Goal: Find contact information: Find contact information

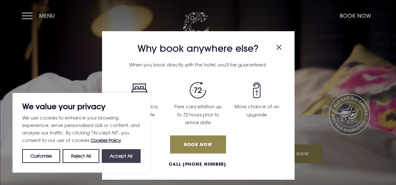
click at [122, 153] on button "Accept All" at bounding box center [121, 157] width 39 height 14
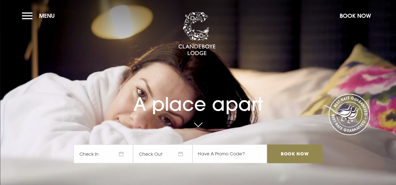
checkbox input "true"
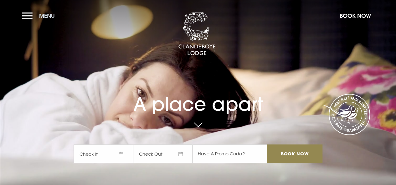
click at [29, 14] on button "Menu" at bounding box center [40, 15] width 36 height 13
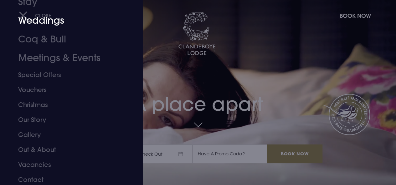
scroll to position [49, 0]
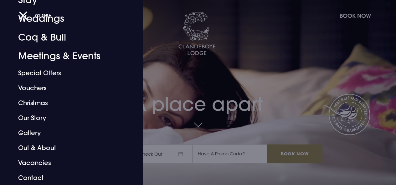
click at [258, 72] on div at bounding box center [198, 92] width 396 height 185
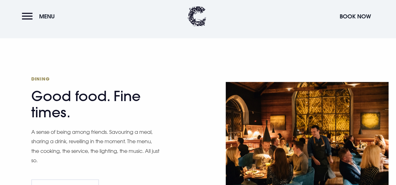
scroll to position [797, 0]
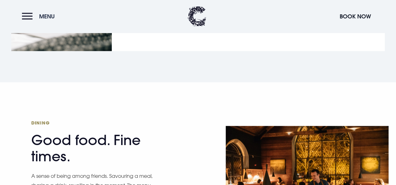
click at [30, 14] on button "Menu" at bounding box center [40, 16] width 36 height 13
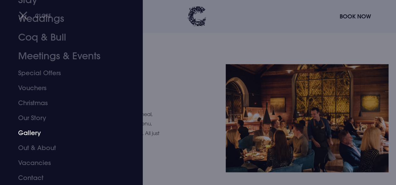
scroll to position [859, 0]
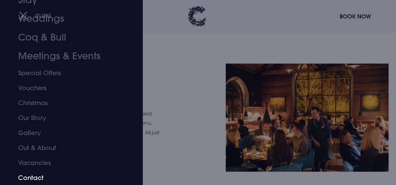
click at [35, 179] on link "Contact" at bounding box center [67, 178] width 98 height 15
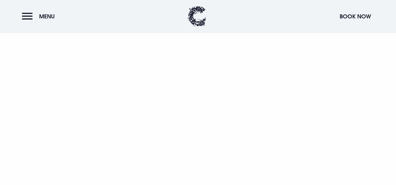
scroll to position [438, 0]
